Goal: Information Seeking & Learning: Find specific fact

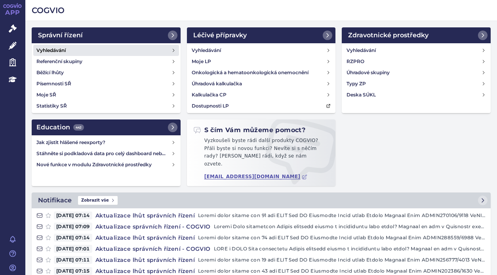
click at [50, 49] on h4 "Vyhledávání" at bounding box center [50, 50] width 29 height 8
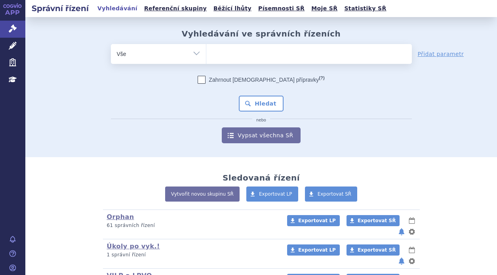
click at [238, 53] on ul at bounding box center [309, 52] width 206 height 17
click at [206, 53] on select at bounding box center [206, 54] width 0 height 20
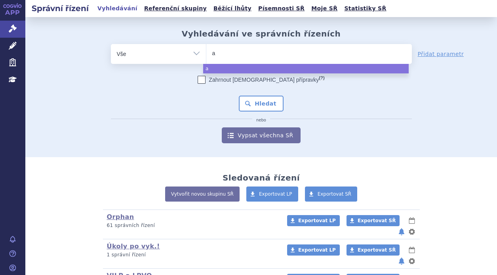
type input "ap"
type input "apre"
type input "aprem"
type input "apremi"
type input "apremil"
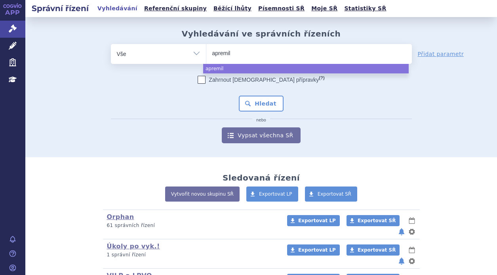
type input "apremila"
type input "apremilas"
type input "[MEDICAL_DATA]"
select select "[MEDICAL_DATA]"
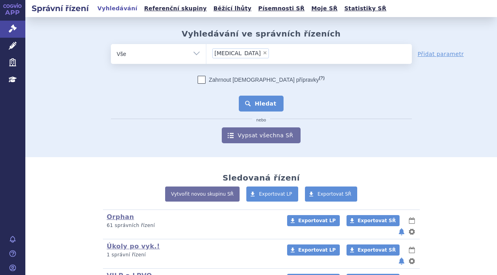
click at [258, 102] on button "Hledat" at bounding box center [261, 103] width 45 height 16
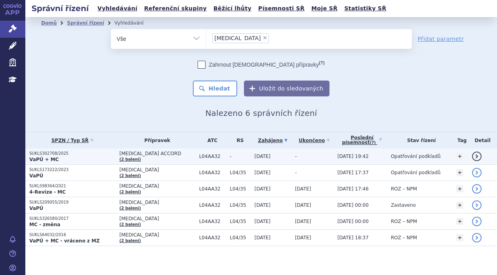
click at [93, 156] on p "VaPÚ + MC" at bounding box center [72, 159] width 86 height 6
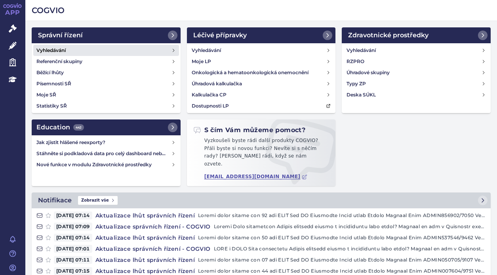
click at [69, 52] on link "Vyhledávání" at bounding box center [106, 50] width 146 height 11
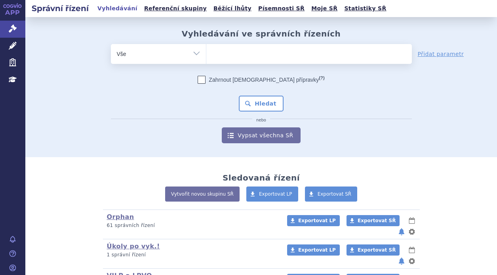
click at [245, 49] on ul at bounding box center [309, 52] width 206 height 17
click at [206, 49] on select at bounding box center [206, 54] width 0 height 20
click at [232, 54] on ul at bounding box center [309, 52] width 206 height 17
click at [206, 54] on select at bounding box center [206, 54] width 0 height 20
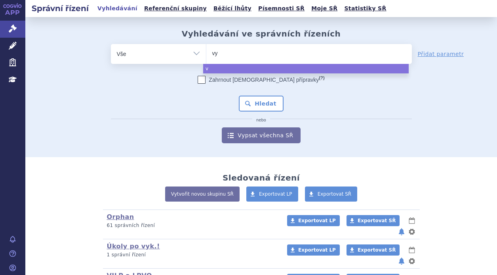
type input "vyl"
type input "vylo"
type input "vyloy"
select select "vyloy"
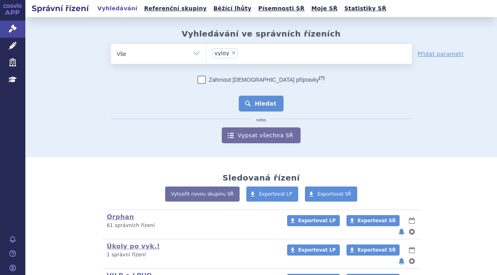
click at [258, 101] on button "Hledat" at bounding box center [261, 103] width 45 height 16
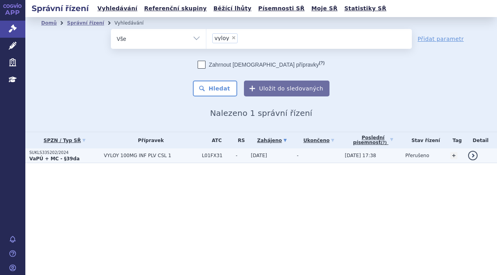
click at [95, 157] on p "VaPÚ + MC - §39da" at bounding box center [64, 158] width 71 height 6
